Goal: Task Accomplishment & Management: Use online tool/utility

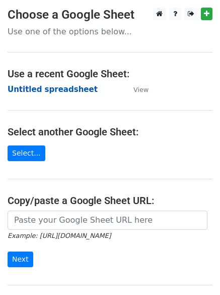
click at [66, 90] on strong "Untitled spreadsheet" at bounding box center [53, 89] width 90 height 9
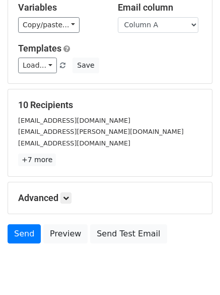
scroll to position [97, 0]
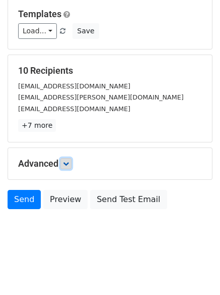
click at [69, 159] on link at bounding box center [66, 163] width 11 height 11
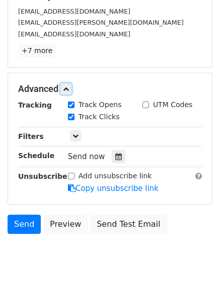
scroll to position [175, 0]
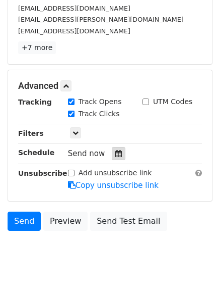
click at [116, 153] on icon at bounding box center [119, 153] width 7 height 7
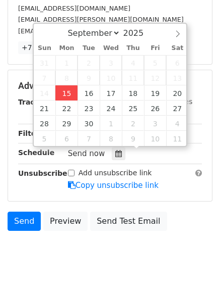
type input "2025-09-15 12:00"
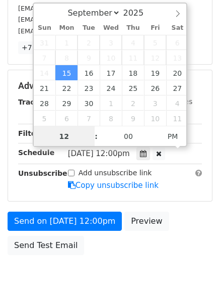
scroll to position [1, 0]
type input "4"
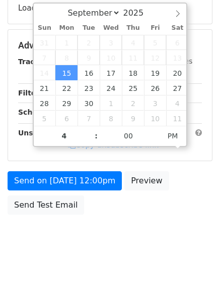
type input "2025-09-15 16:00"
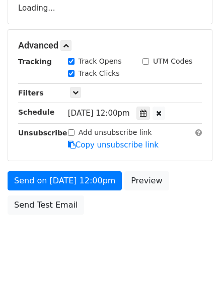
click at [83, 249] on body "New Campaign Daily emails left: 50 Google Sheet: Untitled spreadsheet Variables…" at bounding box center [110, 46] width 220 height 427
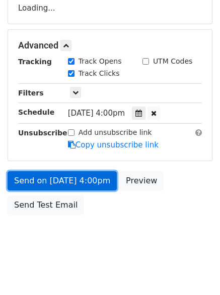
click at [91, 177] on link "Send on Sep 15 at 4:00pm" at bounding box center [62, 180] width 109 height 19
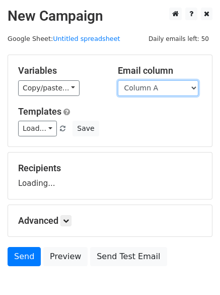
click at [173, 84] on select "Column A Column B Column C Column D Column E" at bounding box center [158, 88] width 81 height 16
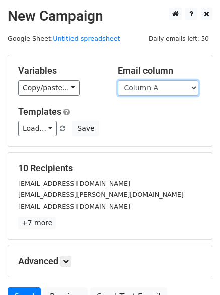
click at [163, 91] on select "Column A Column B Column C Column D Column E" at bounding box center [158, 88] width 81 height 16
select select "Column B"
click at [118, 80] on select "Column A Column B Column C Column D Column E" at bounding box center [158, 88] width 81 height 16
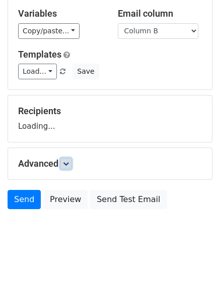
click at [69, 165] on icon at bounding box center [66, 163] width 6 height 6
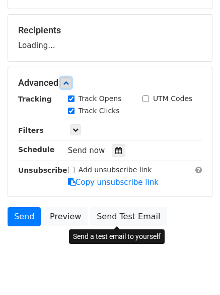
scroll to position [139, 0]
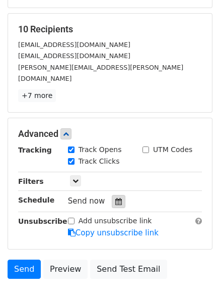
click at [116, 198] on icon at bounding box center [119, 201] width 7 height 7
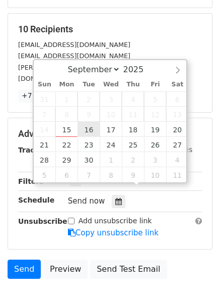
type input "2025-09-16 12:00"
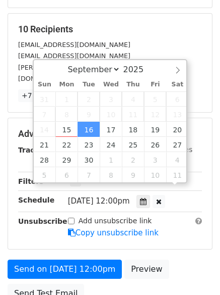
scroll to position [1, 0]
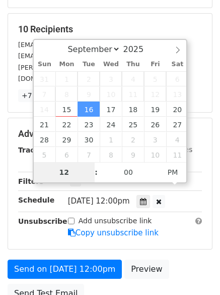
type input "5"
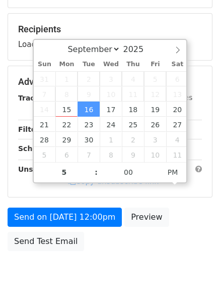
type input "2025-09-16 17:00"
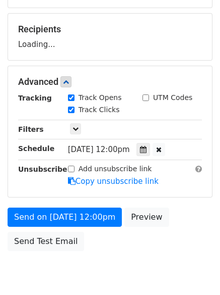
click at [101, 255] on body "New Campaign Daily emails left: 50 Google Sheet: Untitled spreadsheet Variables…" at bounding box center [110, 82] width 220 height 427
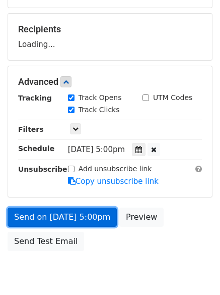
click at [91, 218] on link "Send on Sep 16 at 5:00pm" at bounding box center [62, 216] width 109 height 19
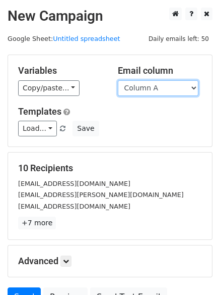
click at [146, 89] on select "Column A Column B Column C Column D Column E" at bounding box center [158, 88] width 81 height 16
select select "Column C"
click at [118, 80] on select "Column A Column B Column C Column D Column E" at bounding box center [158, 88] width 81 height 16
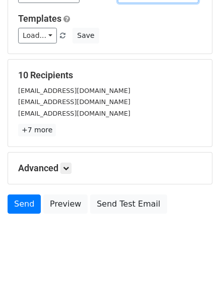
scroll to position [97, 0]
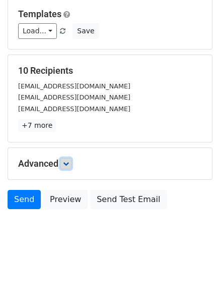
click at [72, 165] on link at bounding box center [66, 163] width 11 height 11
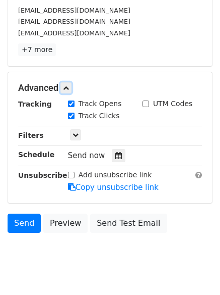
scroll to position [175, 0]
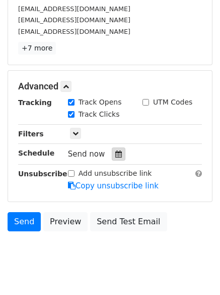
click at [117, 157] on icon at bounding box center [119, 153] width 7 height 7
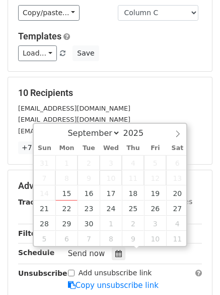
scroll to position [124, 0]
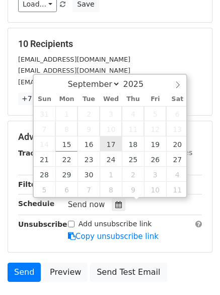
type input "2025-09-17 12:00"
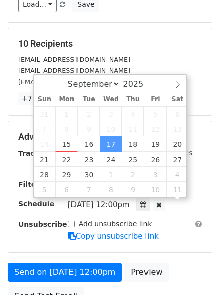
scroll to position [1, 0]
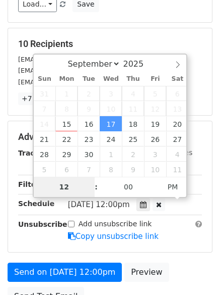
type input "6"
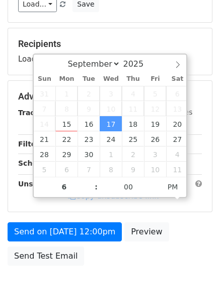
type input "2025-09-17 18:00"
click at [105, 266] on div "Send on Sep 17 at 12:00pm Preview Send Test Email" at bounding box center [110, 246] width 220 height 48
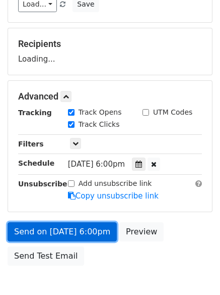
click at [85, 232] on link "Send on Sep 17 at 6:00pm" at bounding box center [62, 231] width 109 height 19
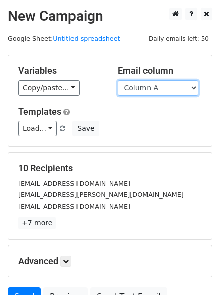
click at [172, 89] on select "Column A Column B Column C Column D Column E" at bounding box center [158, 88] width 81 height 16
select select "Column D"
click at [118, 80] on select "Column A Column B Column C Column D Column E" at bounding box center [158, 88] width 81 height 16
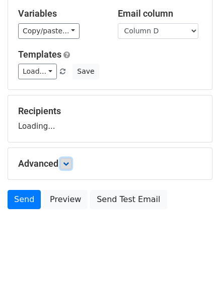
click at [67, 165] on icon at bounding box center [66, 163] width 6 height 6
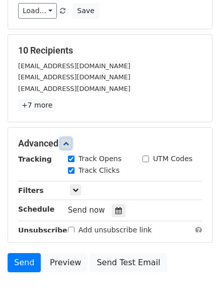
scroll to position [189, 0]
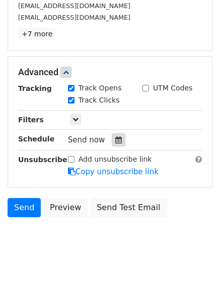
click at [115, 134] on div at bounding box center [119, 139] width 14 height 13
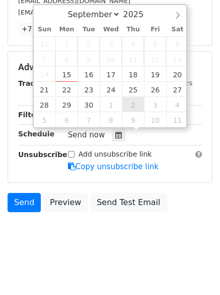
scroll to position [196, 0]
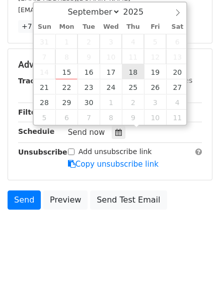
type input "2025-09-18 12:00"
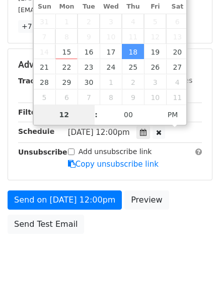
type input "7"
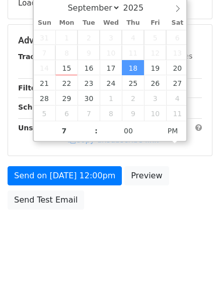
type input "2025-09-18 19:00"
click at [133, 245] on body "New Campaign Daily emails left: 50 Google Sheet: Untitled spreadsheet Variables…" at bounding box center [110, 40] width 220 height 427
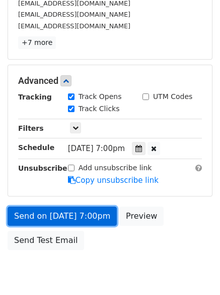
click at [91, 214] on link "Send on Sep 18 at 7:00pm" at bounding box center [62, 215] width 109 height 19
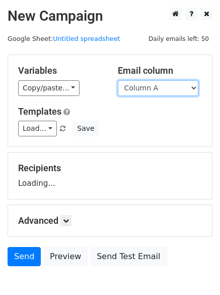
click at [172, 88] on select "Column A Column B Column C Column D Column E" at bounding box center [158, 88] width 81 height 16
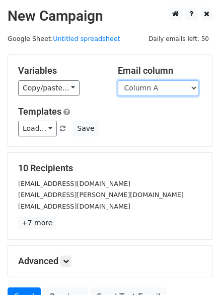
select select "Column E"
click at [118, 80] on select "Column A Column B Column C Column D Column E" at bounding box center [158, 88] width 81 height 16
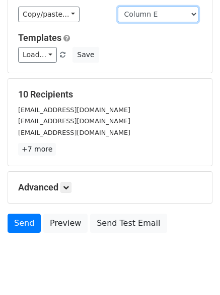
scroll to position [97, 0]
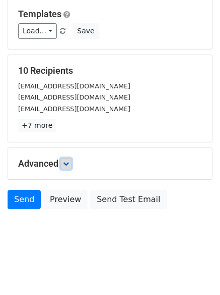
click at [68, 163] on icon at bounding box center [66, 163] width 6 height 6
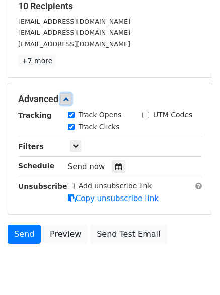
scroll to position [196, 0]
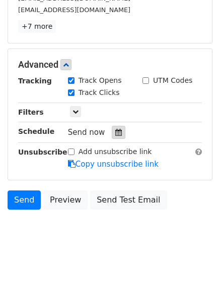
click at [115, 127] on div at bounding box center [119, 132] width 14 height 13
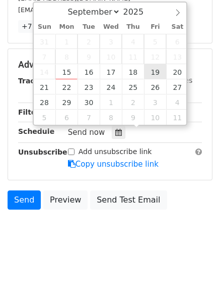
type input "2025-09-19 12:00"
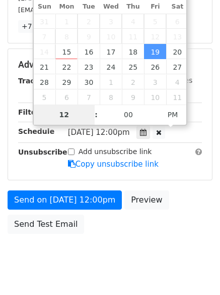
type input "8"
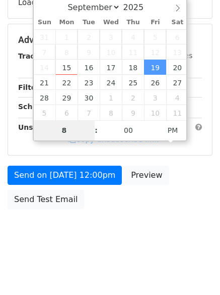
scroll to position [180, 0]
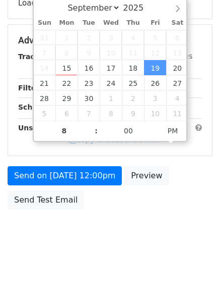
type input "2025-09-19 20:00"
click at [126, 225] on body "New Campaign Daily emails left: 50 Google Sheet: Untitled spreadsheet Variables…" at bounding box center [110, 40] width 220 height 427
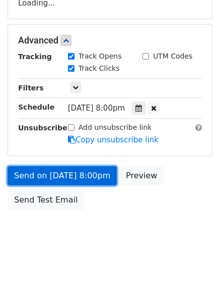
click at [89, 177] on link "Send on Sep 19 at 8:00pm" at bounding box center [62, 175] width 109 height 19
